Goal: Transaction & Acquisition: Purchase product/service

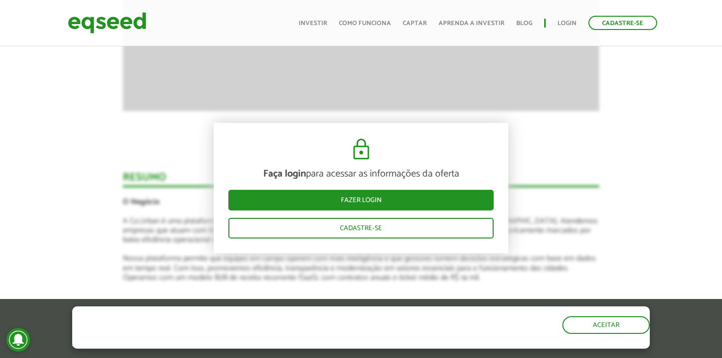
scroll to position [1321, 0]
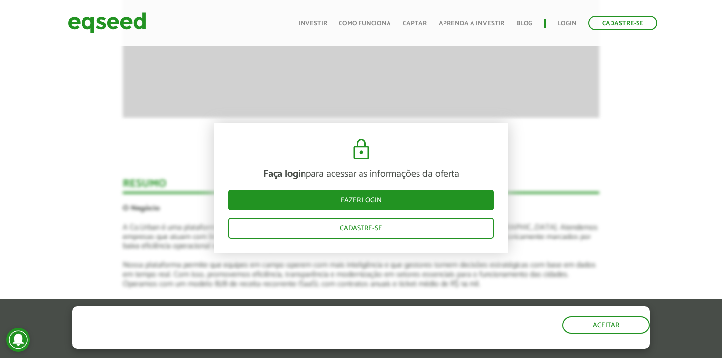
click at [174, 183] on article "Novidades Análise da oferta Bate-papo sobre a oferta Depoimento Antler | Invest…" at bounding box center [361, 327] width 476 height 1824
click at [617, 326] on button "Aceitar" at bounding box center [606, 324] width 85 height 16
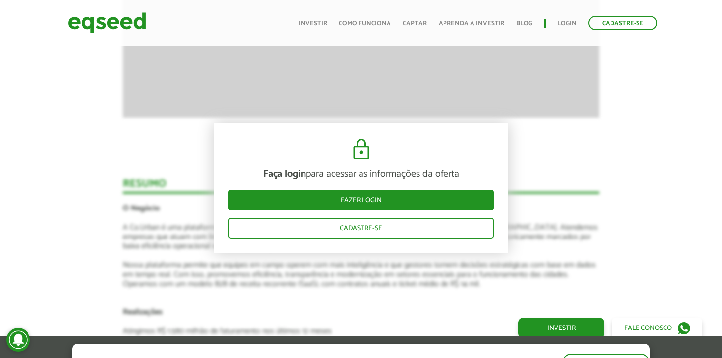
click at [549, 187] on article "Novidades Análise da oferta Bate-papo sobre a oferta Depoimento Antler | Invest…" at bounding box center [361, 327] width 476 height 1824
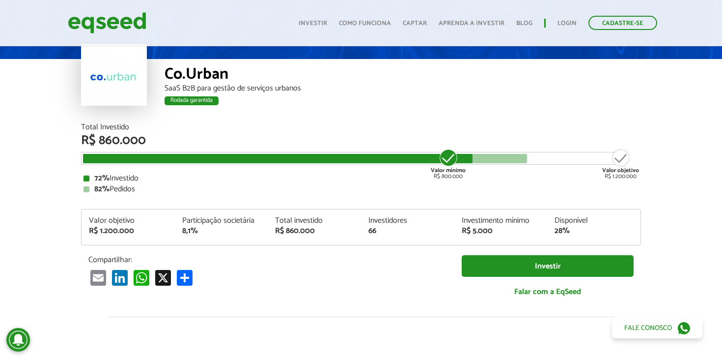
scroll to position [80, 0]
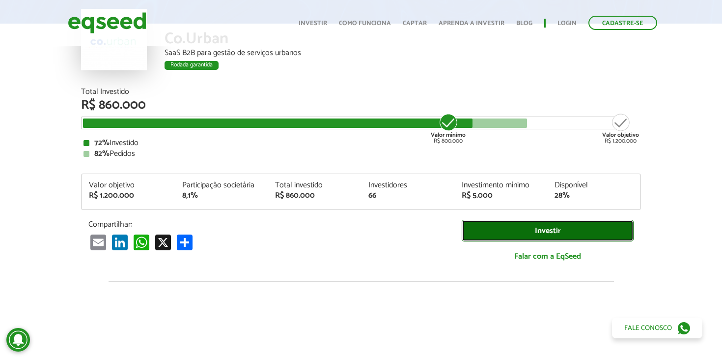
click at [559, 225] on link "Investir" at bounding box center [548, 231] width 172 height 22
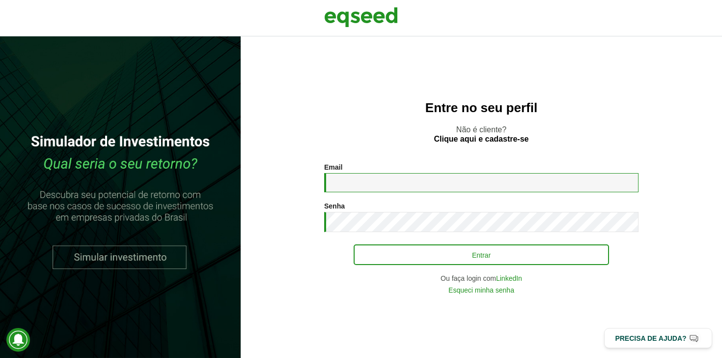
type input "**********"
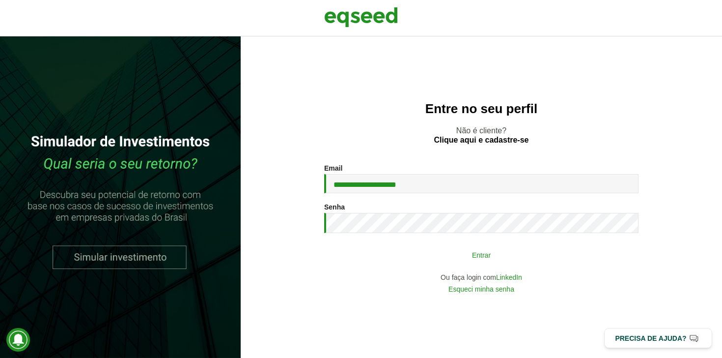
click at [446, 253] on button "Entrar" at bounding box center [481, 254] width 255 height 19
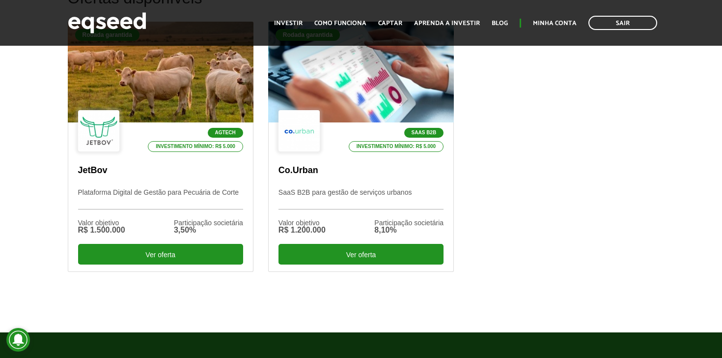
scroll to position [327, 0]
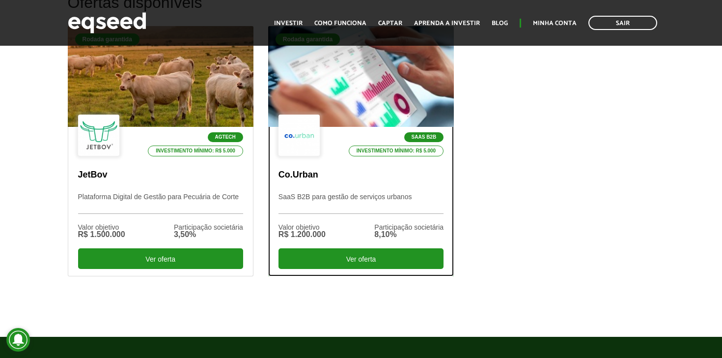
click at [367, 149] on p "Investimento mínimo: R$ 5.000" at bounding box center [396, 150] width 95 height 11
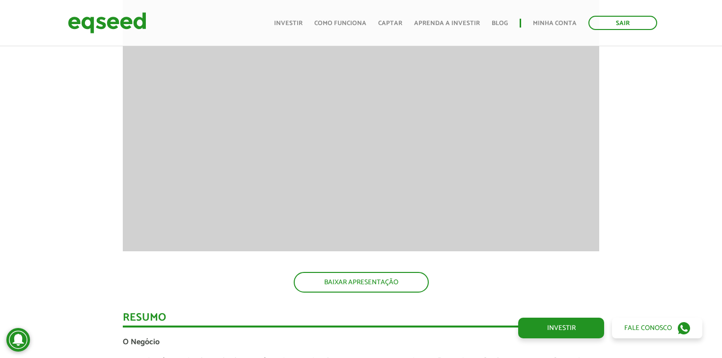
scroll to position [993, 0]
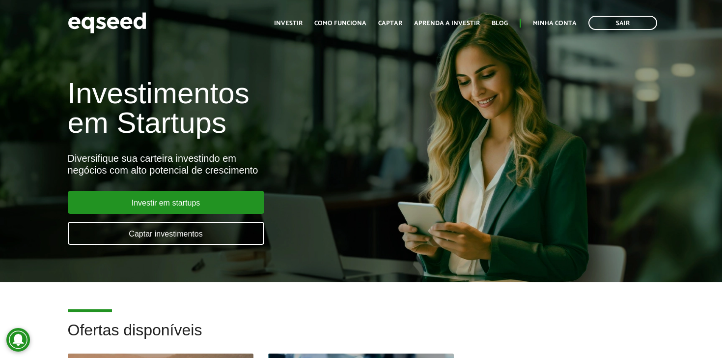
scroll to position [328, 0]
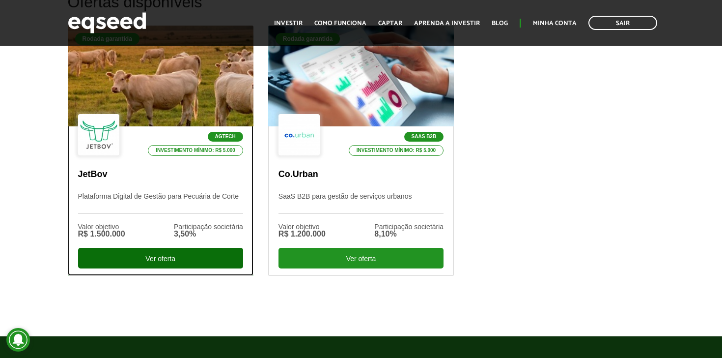
click at [154, 262] on div "Ver oferta" at bounding box center [160, 258] width 165 height 21
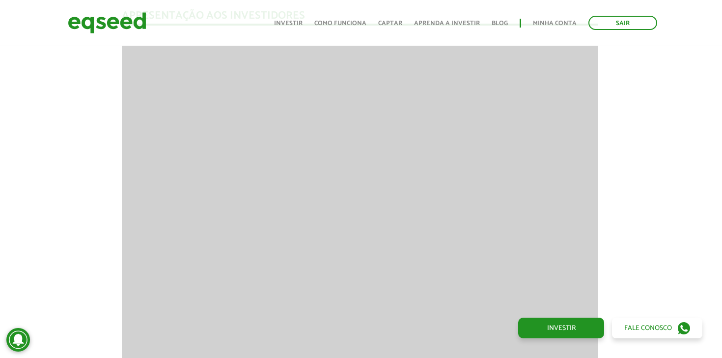
scroll to position [1190, 1]
